Goal: Find contact information: Find contact information

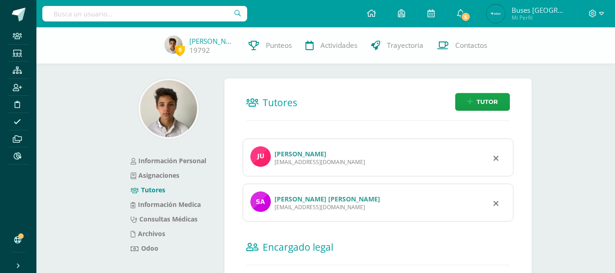
click at [167, 18] on input "text" at bounding box center [144, 13] width 205 height 15
type input "xavier"
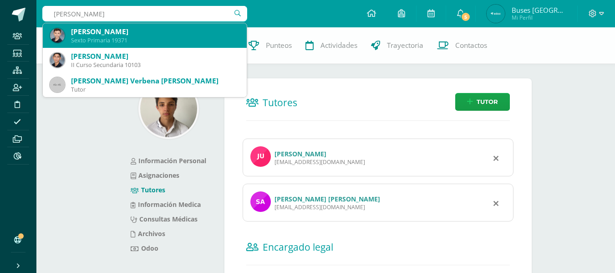
click at [122, 37] on div "Sexto Primaria 19371" at bounding box center [155, 40] width 169 height 8
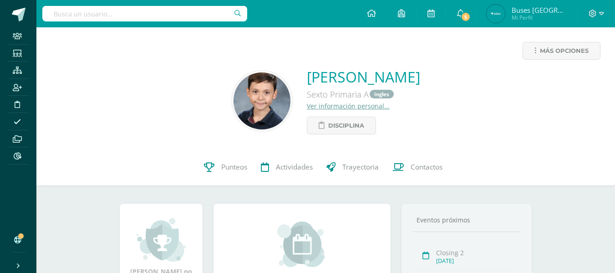
click at [161, 11] on input "text" at bounding box center [144, 13] width 205 height 15
type input "mateo"
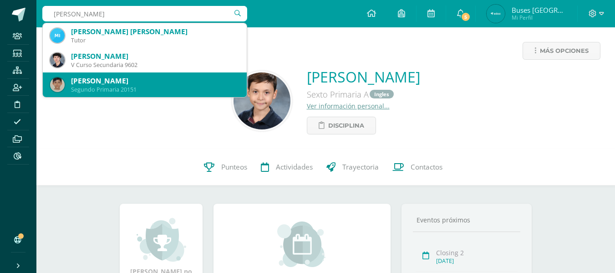
click at [97, 82] on div "Mateo Ruíz García" at bounding box center [155, 81] width 169 height 10
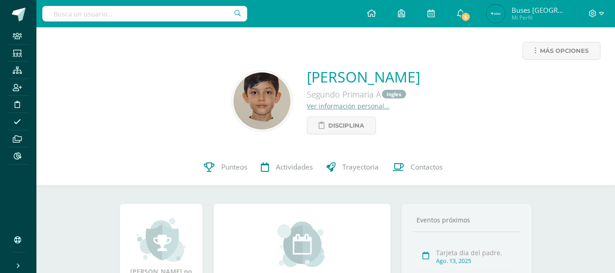
click at [341, 108] on link "Ver información personal..." at bounding box center [348, 106] width 83 height 9
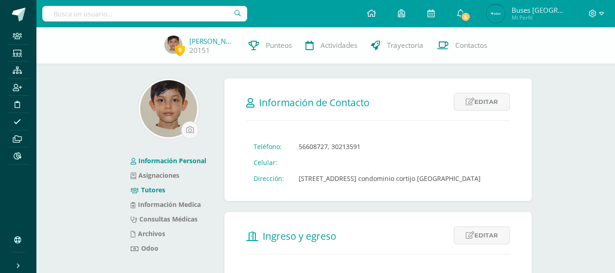
click at [164, 189] on link "Tutores" at bounding box center [148, 189] width 35 height 9
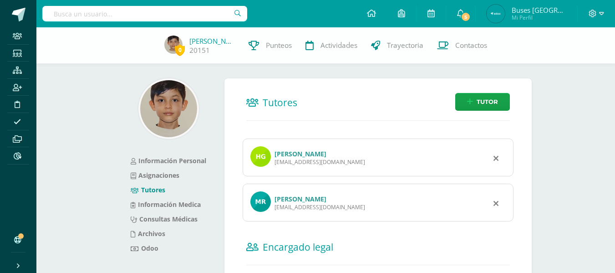
click at [281, 155] on link "[PERSON_NAME]" at bounding box center [301, 153] width 52 height 9
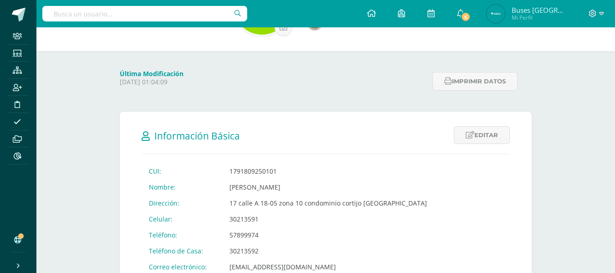
scroll to position [137, 0]
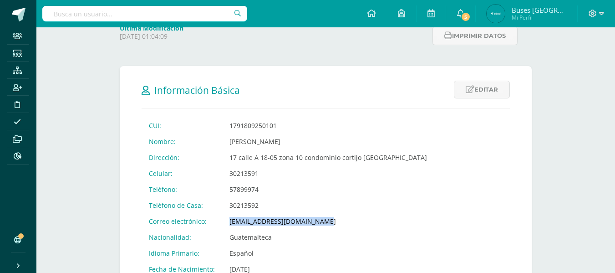
drag, startPoint x: 227, startPoint y: 222, endPoint x: 327, endPoint y: 217, distance: 99.9
click at [327, 217] on td "[EMAIL_ADDRESS][DOMAIN_NAME]" at bounding box center [328, 221] width 212 height 16
copy td "[EMAIL_ADDRESS][DOMAIN_NAME]"
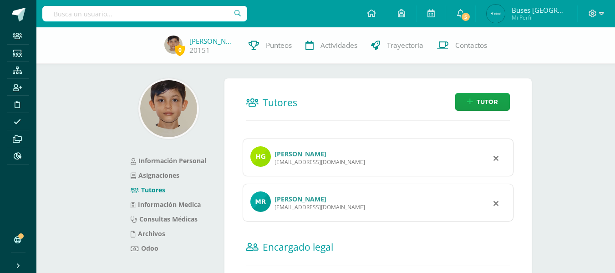
drag, startPoint x: 276, startPoint y: 208, endPoint x: 341, endPoint y: 206, distance: 65.6
click at [341, 206] on div "[EMAIL_ADDRESS][DOMAIN_NAME]" at bounding box center [320, 207] width 91 height 8
copy div "[EMAIL_ADDRESS][DOMAIN_NAME]"
